Goal: Task Accomplishment & Management: Manage account settings

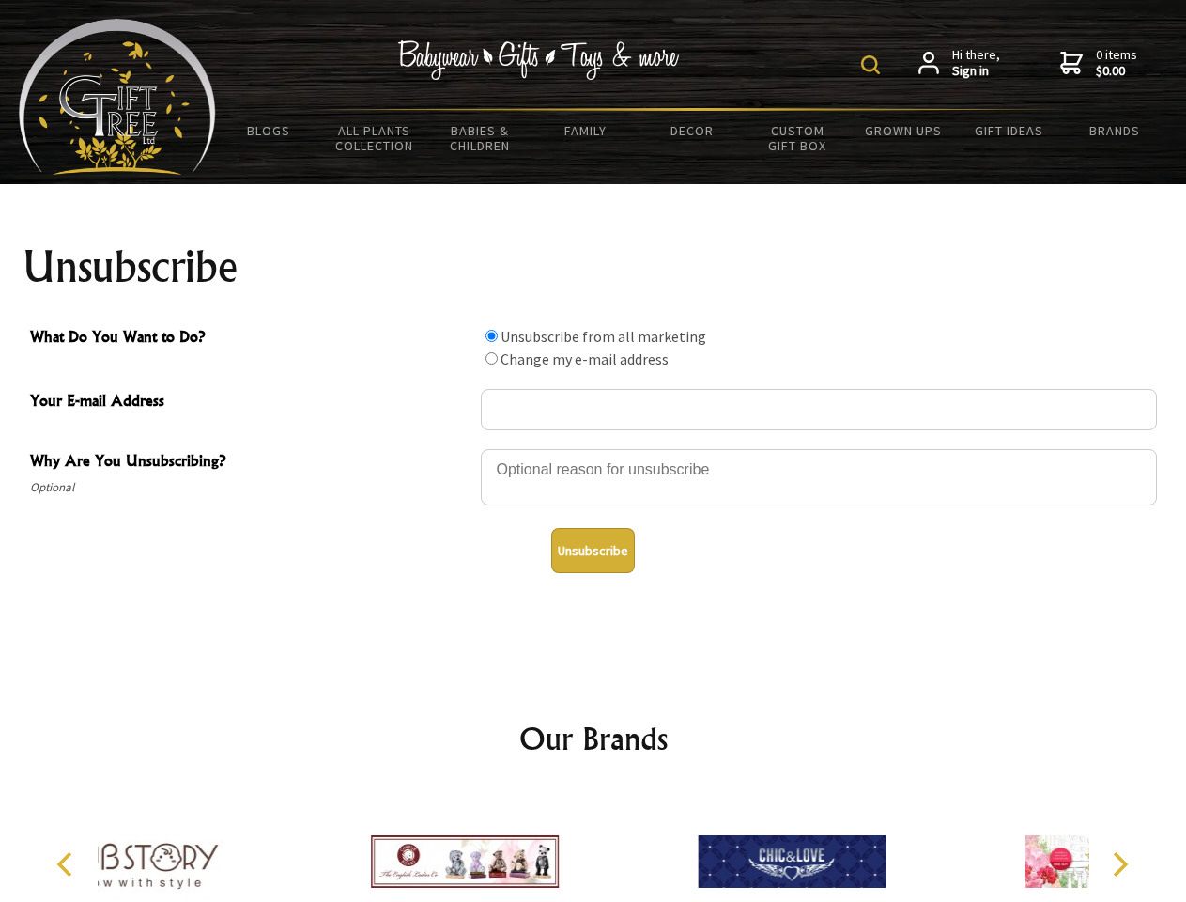
click at [873, 65] on img at bounding box center [870, 64] width 19 height 19
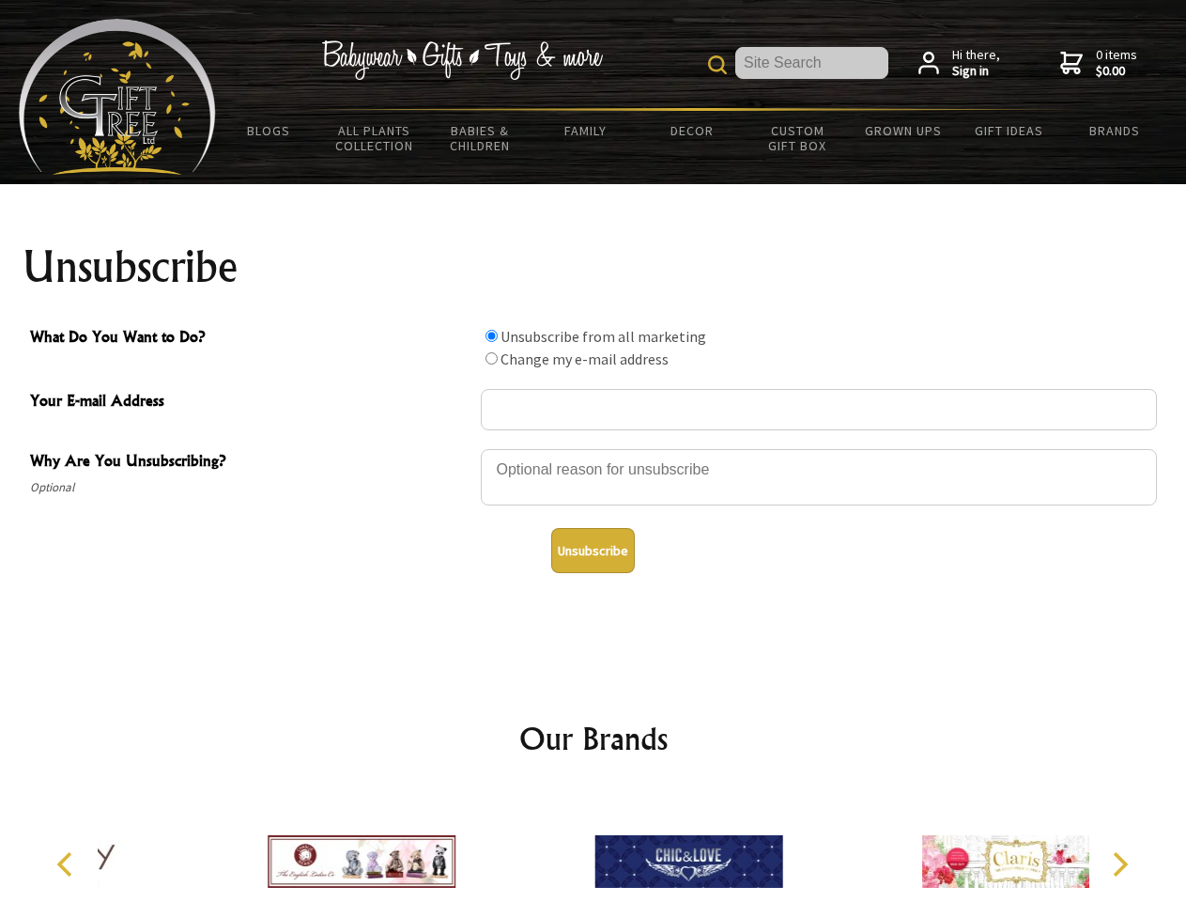
click at [594, 448] on div at bounding box center [819, 480] width 676 height 66
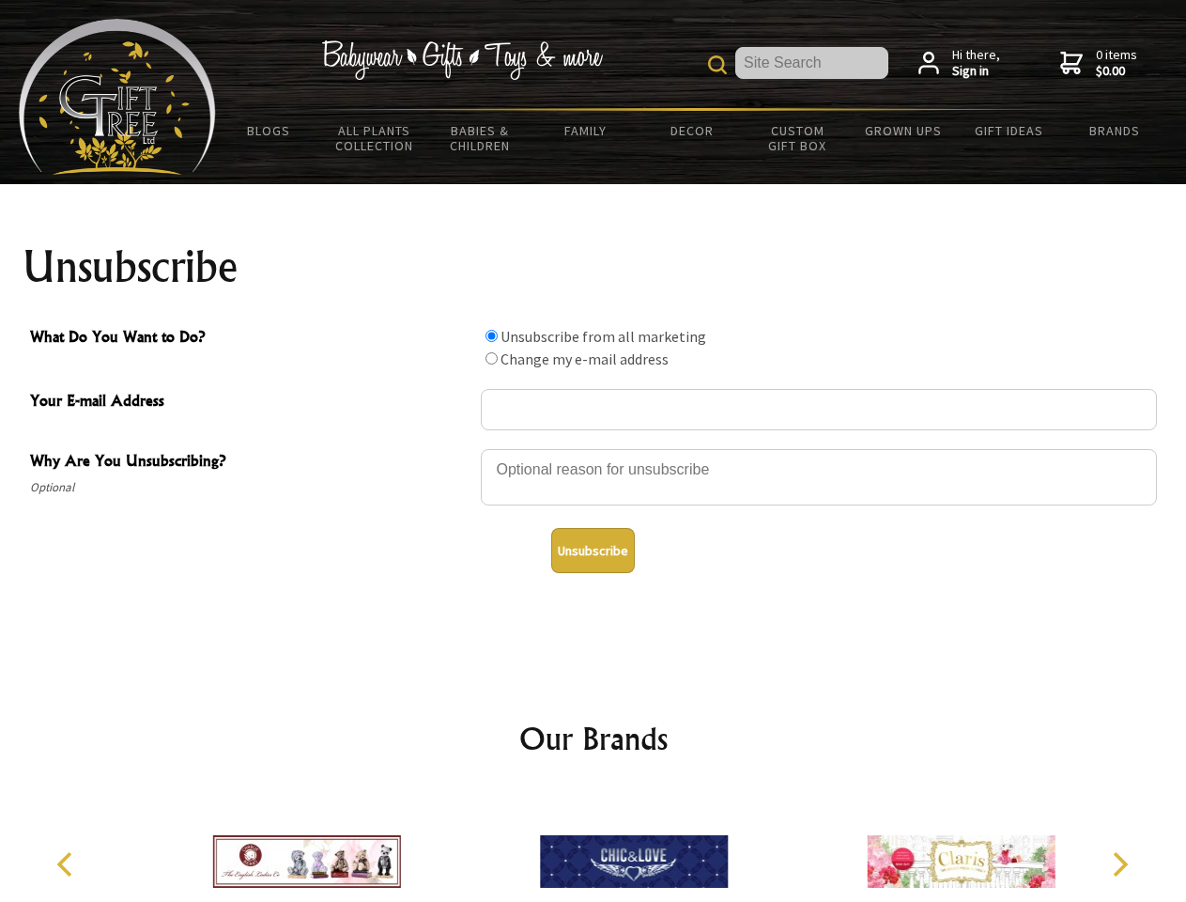
click at [491, 335] on input "What Do You Want to Do?" at bounding box center [492, 336] width 12 height 12
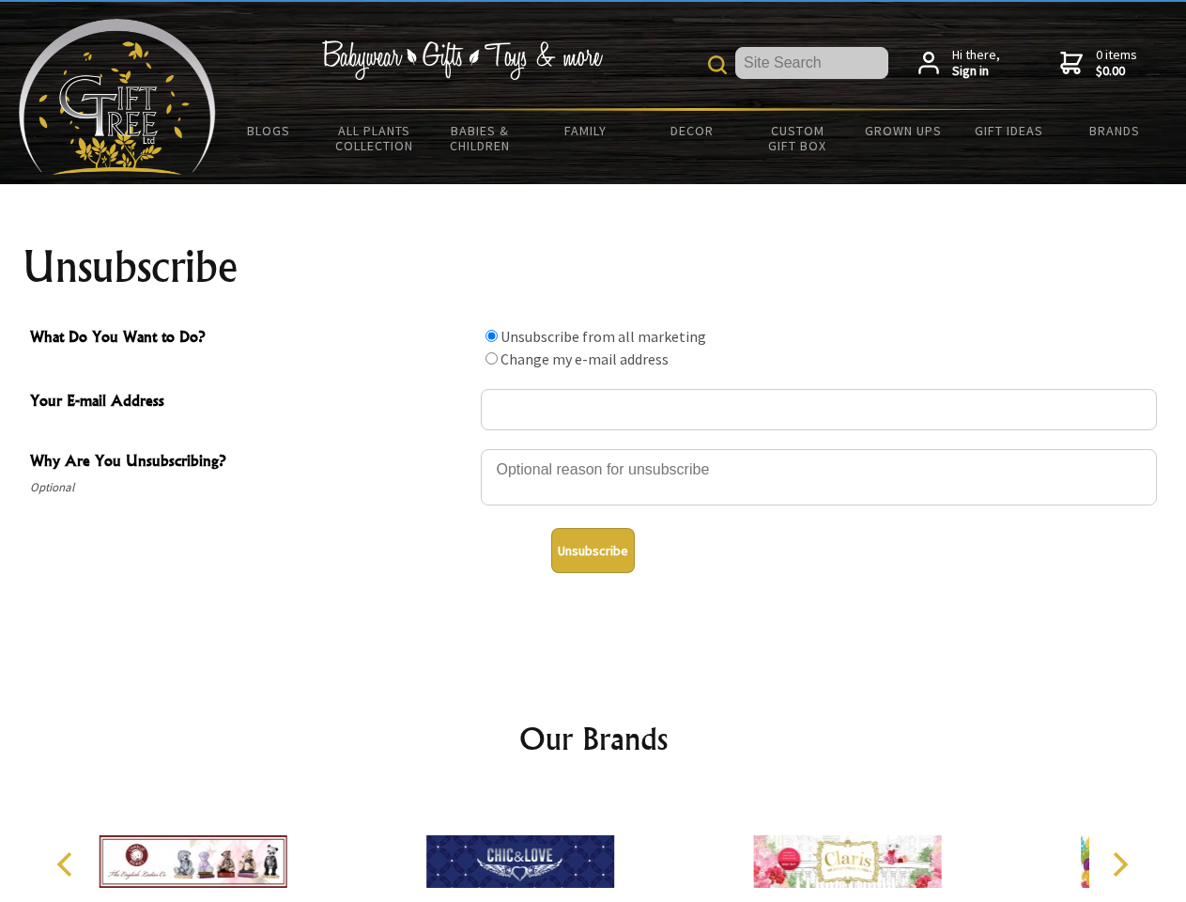
click at [491, 358] on input "What Do You Want to Do?" at bounding box center [492, 358] width 12 height 12
radio input "true"
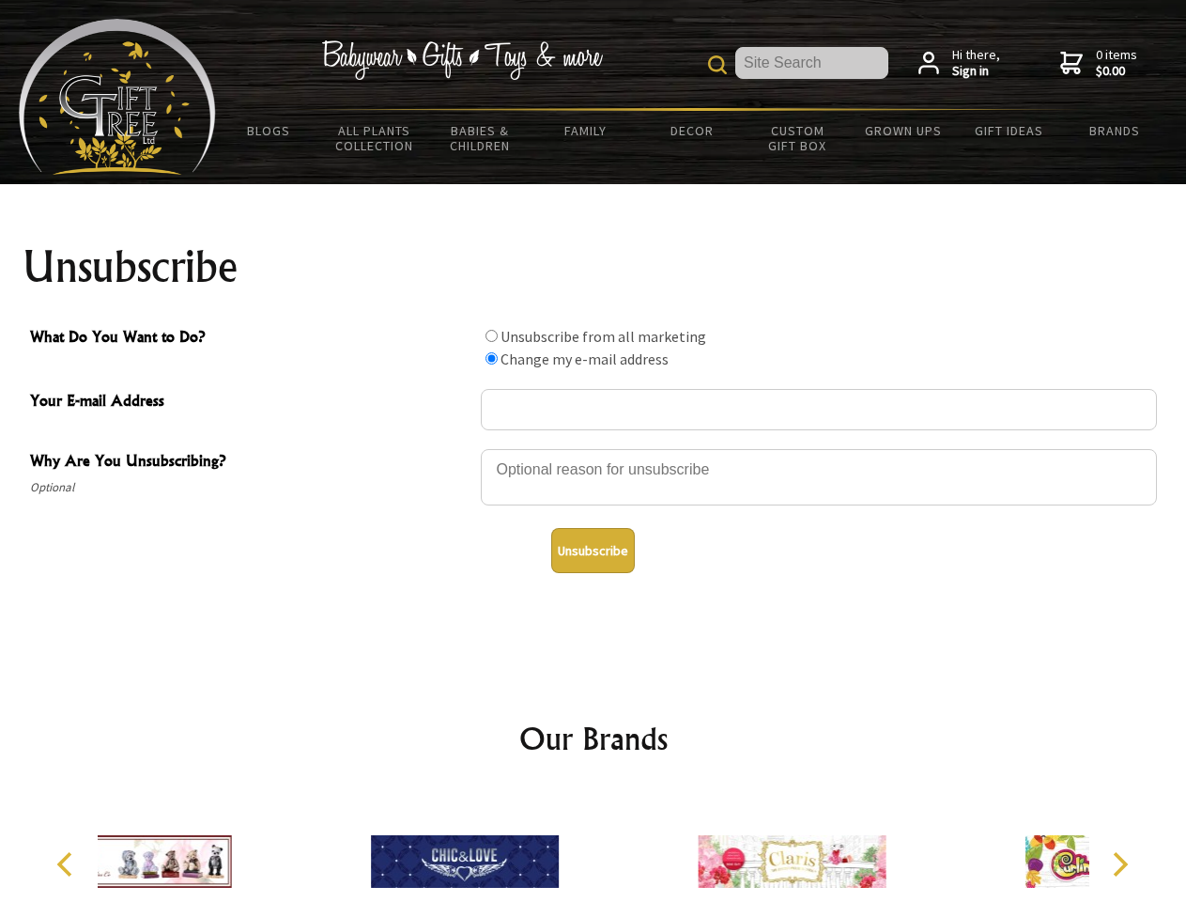
click at [593, 550] on button "Unsubscribe" at bounding box center [593, 550] width 84 height 45
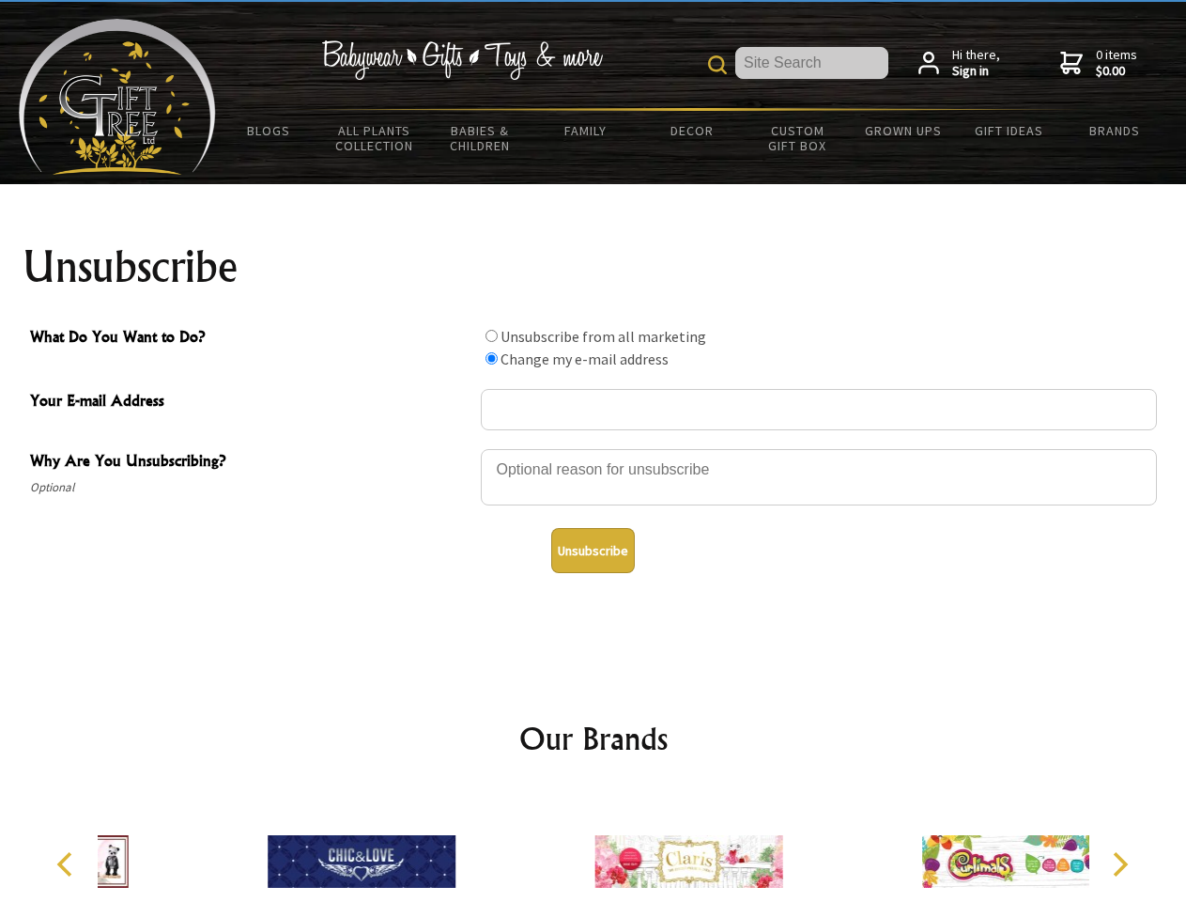
click at [594, 846] on img at bounding box center [688, 861] width 188 height 141
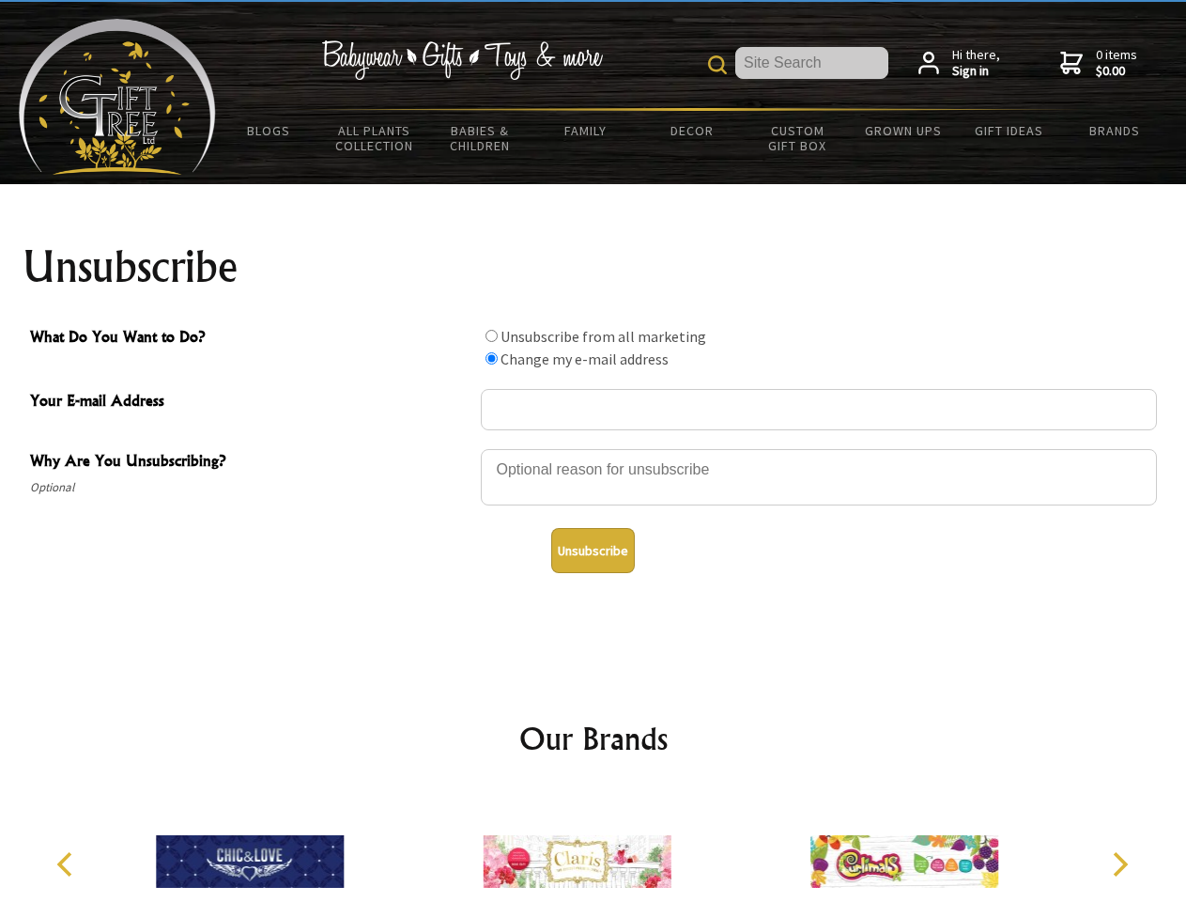
click at [68, 864] on icon "Previous" at bounding box center [66, 864] width 24 height 24
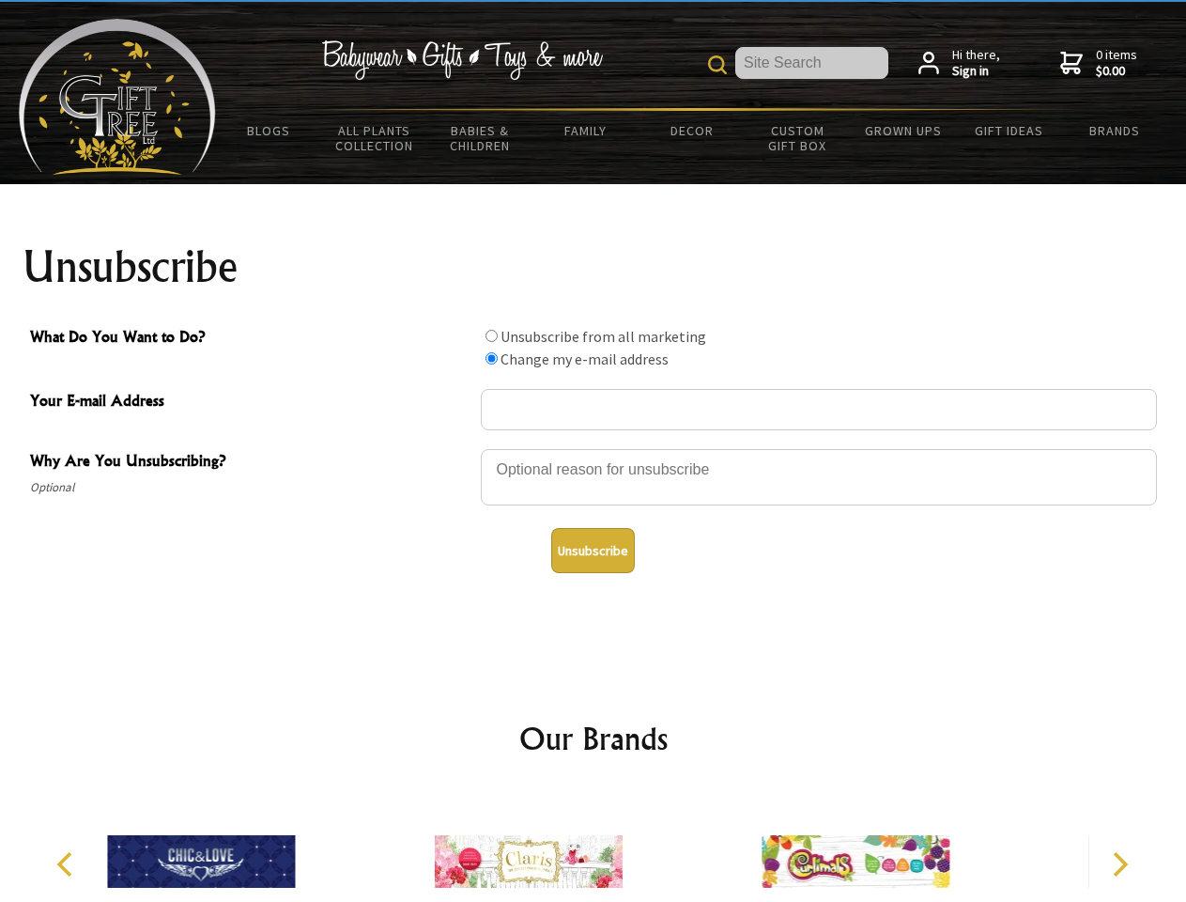
click at [1119, 864] on icon "Next" at bounding box center [1118, 864] width 24 height 24
